Goal: Task Accomplishment & Management: Manage account settings

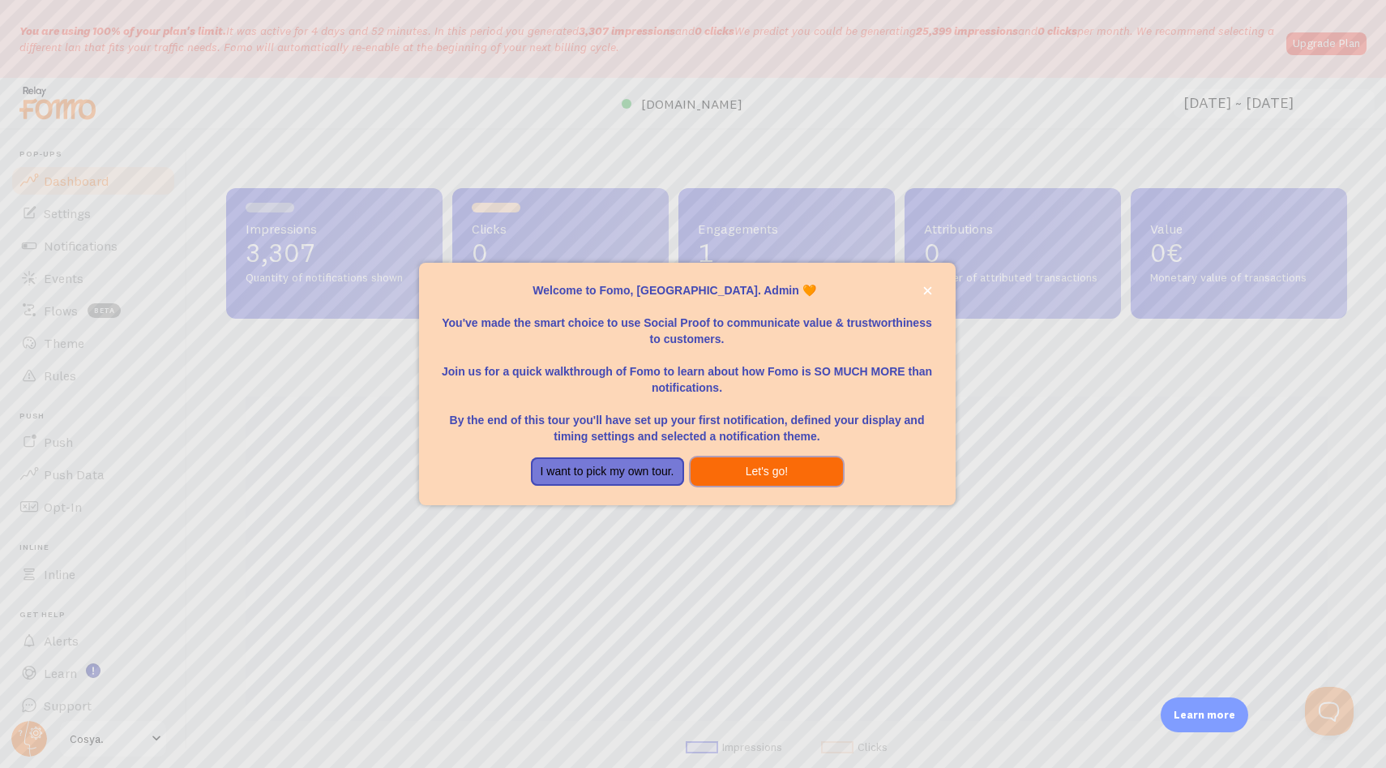
click at [710, 460] on button "Let's go!" at bounding box center [767, 471] width 153 height 29
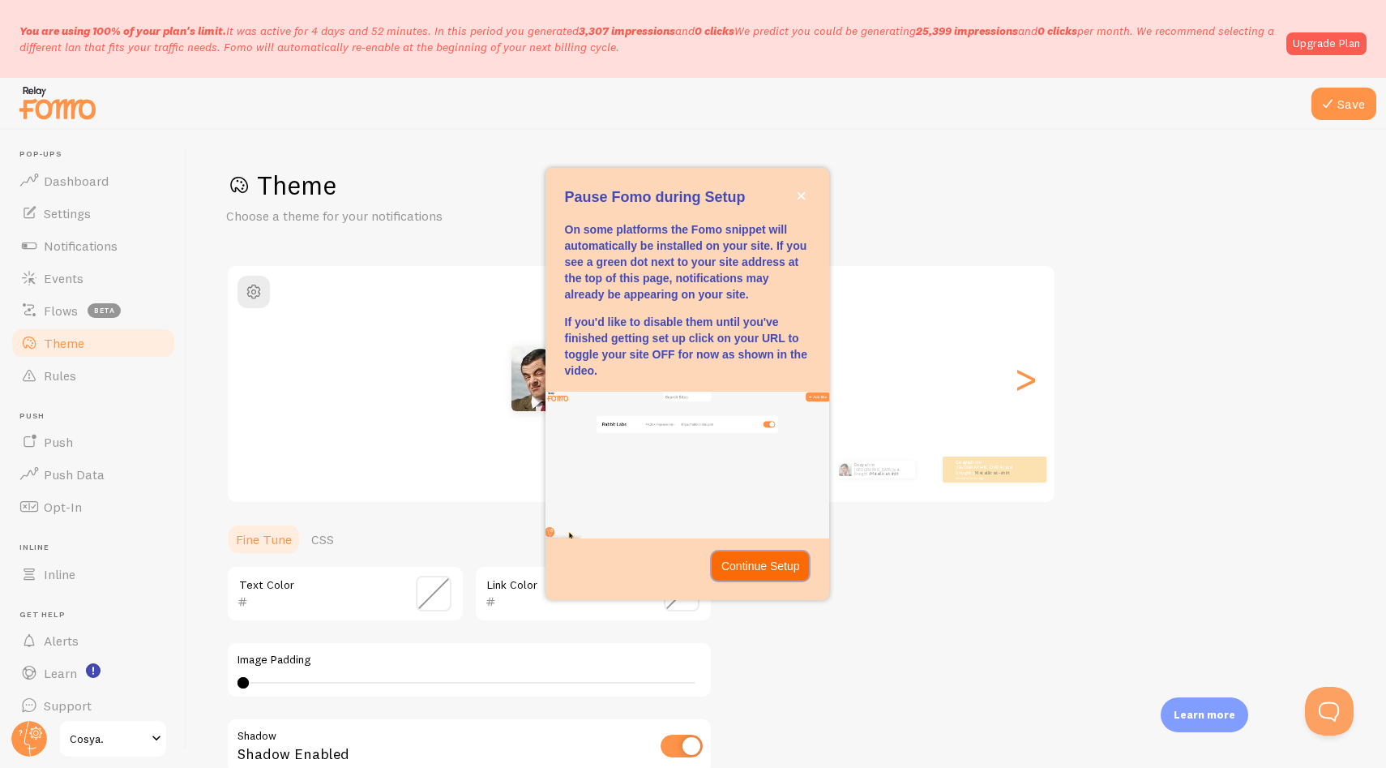
click at [748, 566] on p "Continue Setup" at bounding box center [760, 566] width 79 height 16
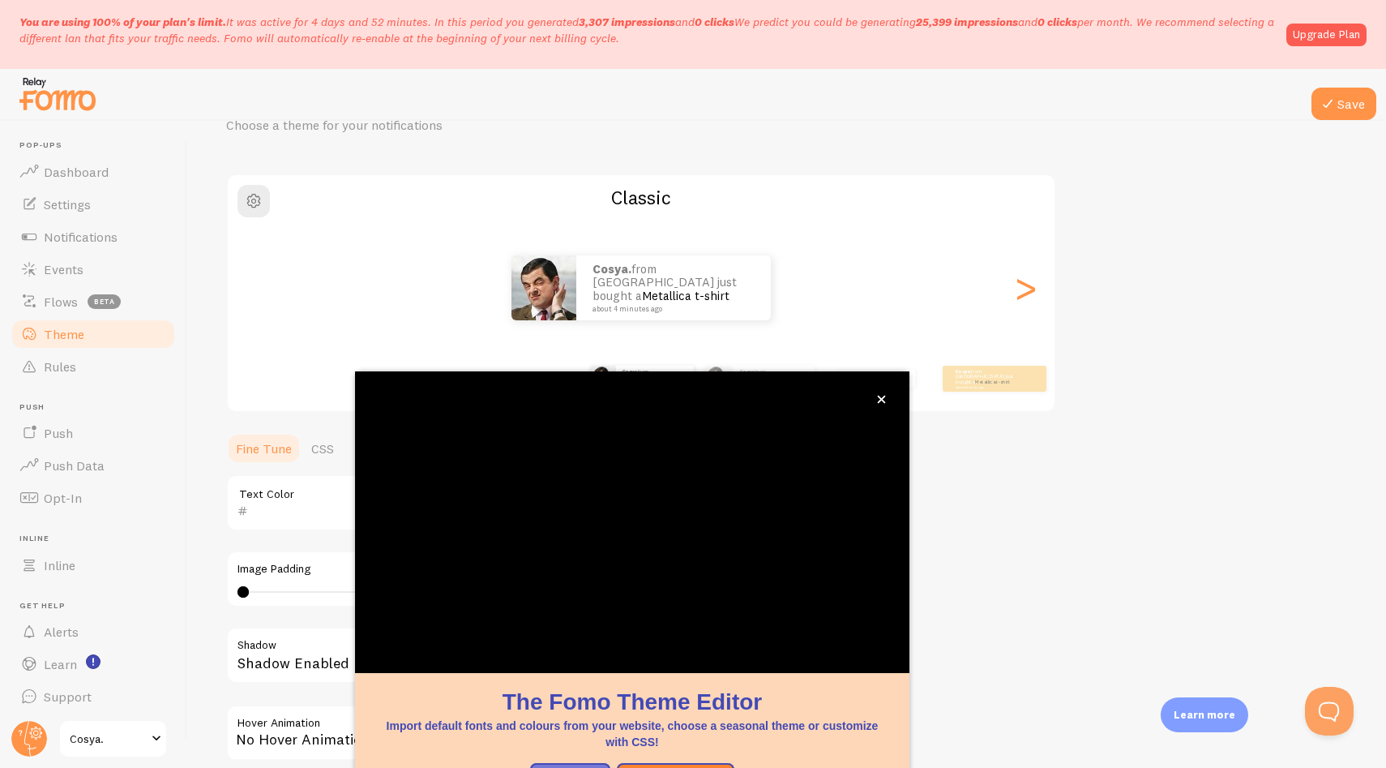
scroll to position [90, 0]
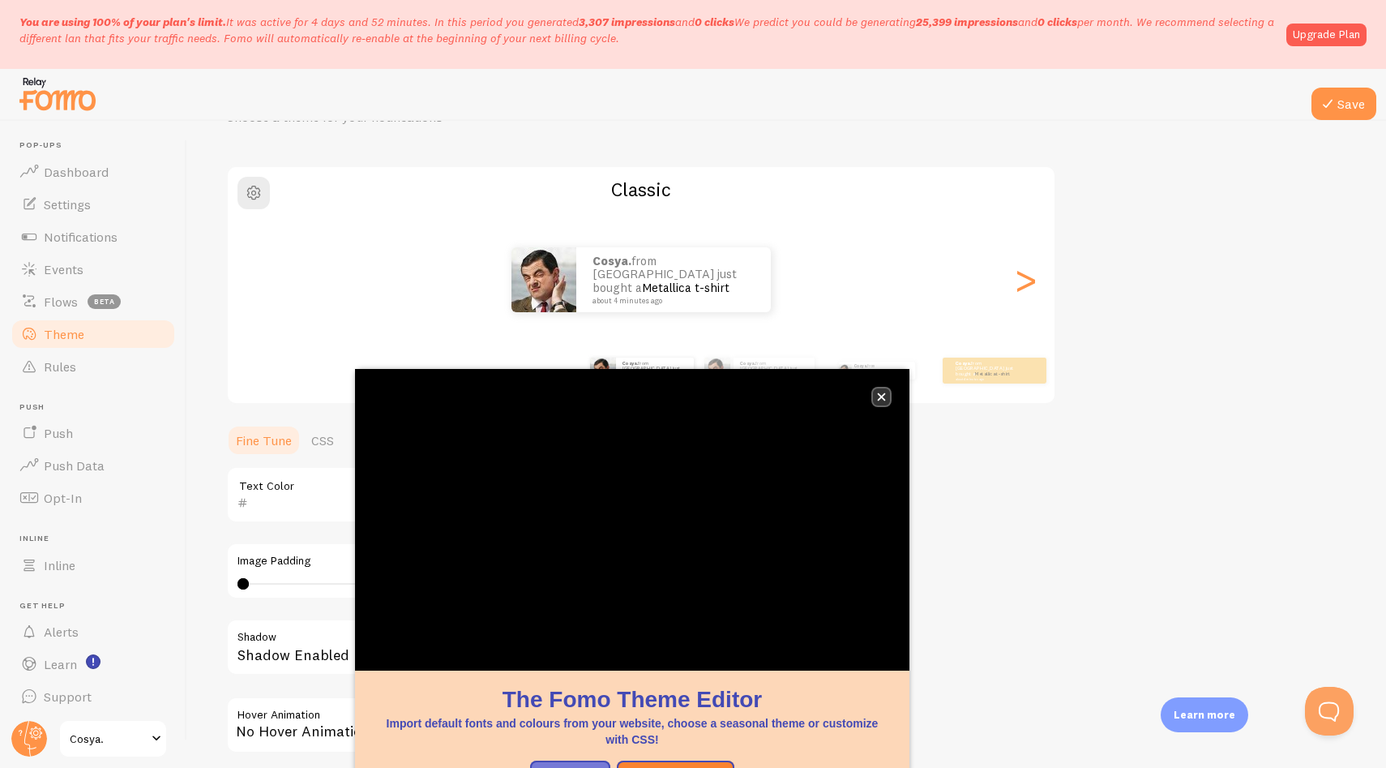
click at [883, 392] on icon "close," at bounding box center [881, 396] width 9 height 9
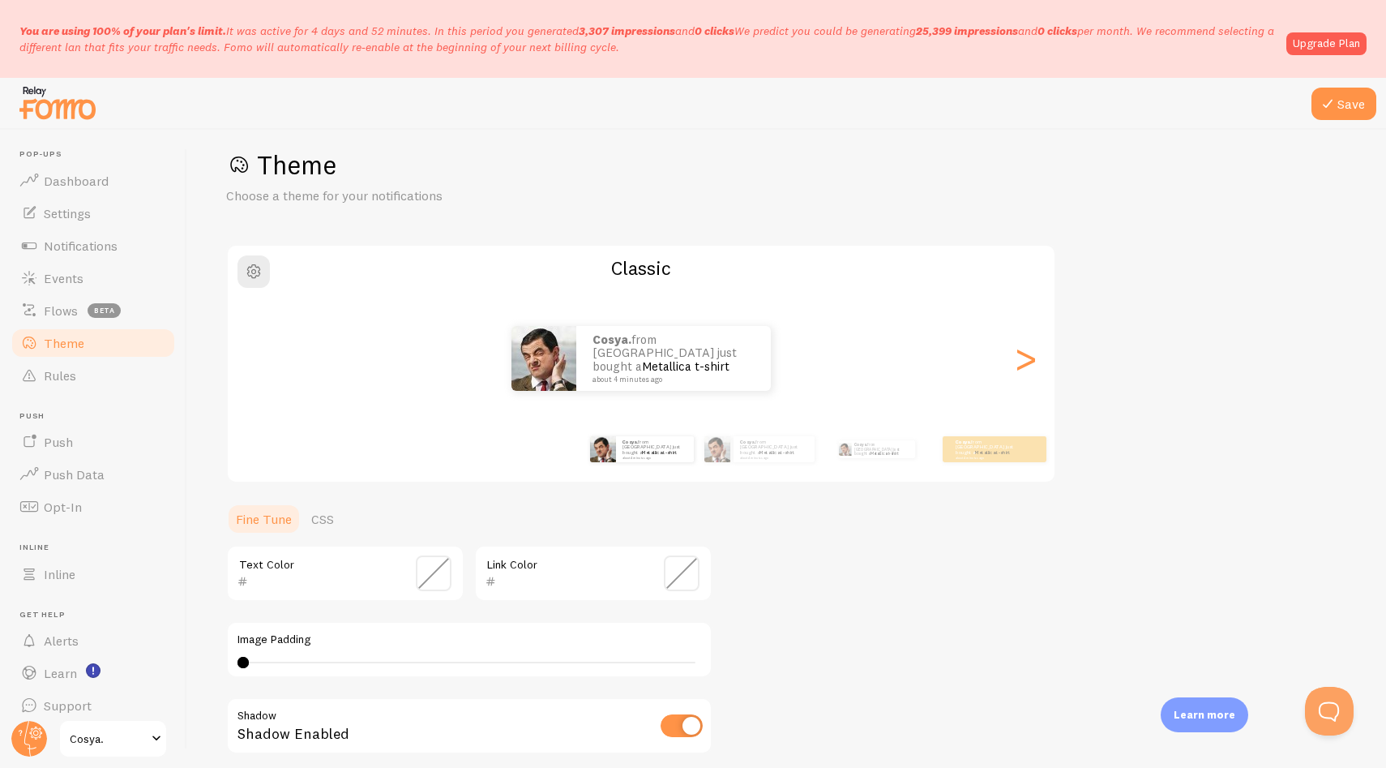
scroll to position [0, 0]
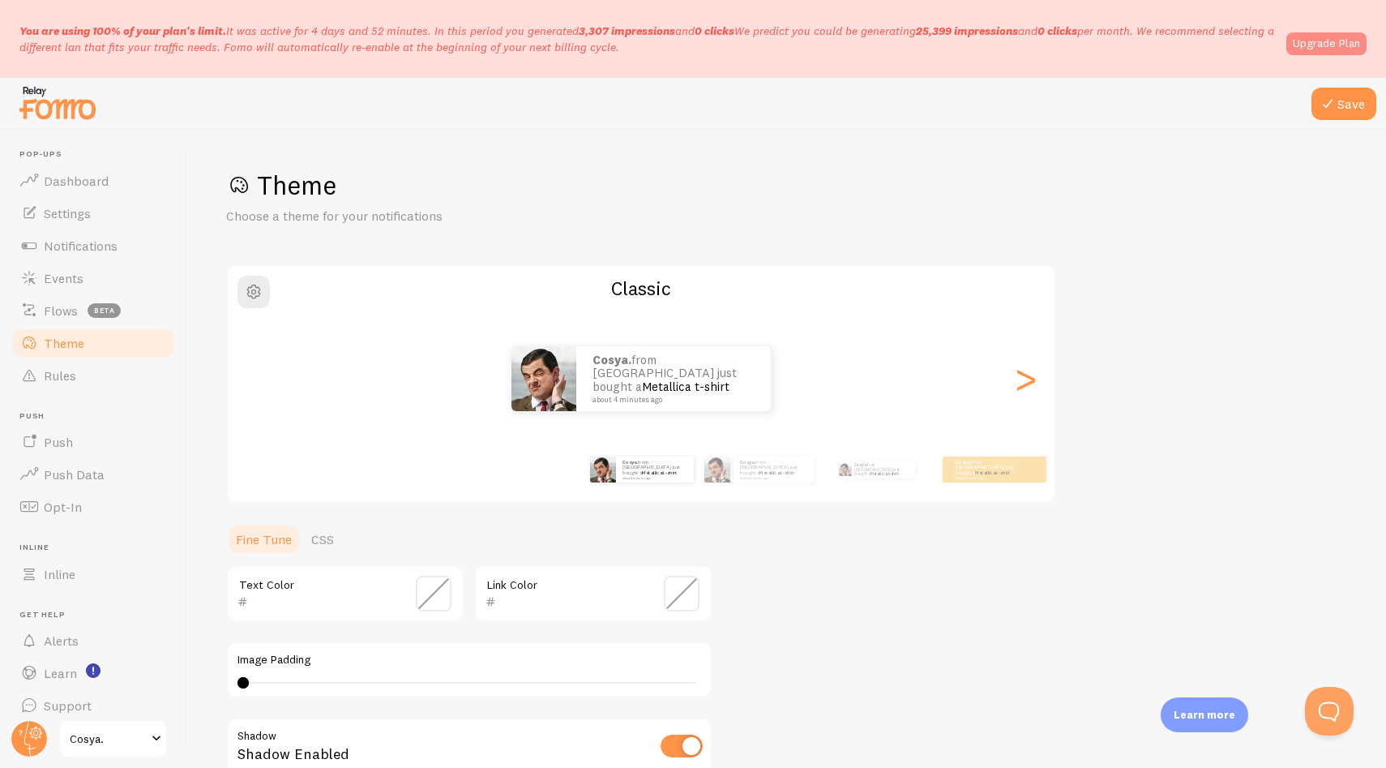
click at [1337, 45] on link "Upgrade Plan" at bounding box center [1326, 43] width 80 height 23
